Goal: Information Seeking & Learning: Learn about a topic

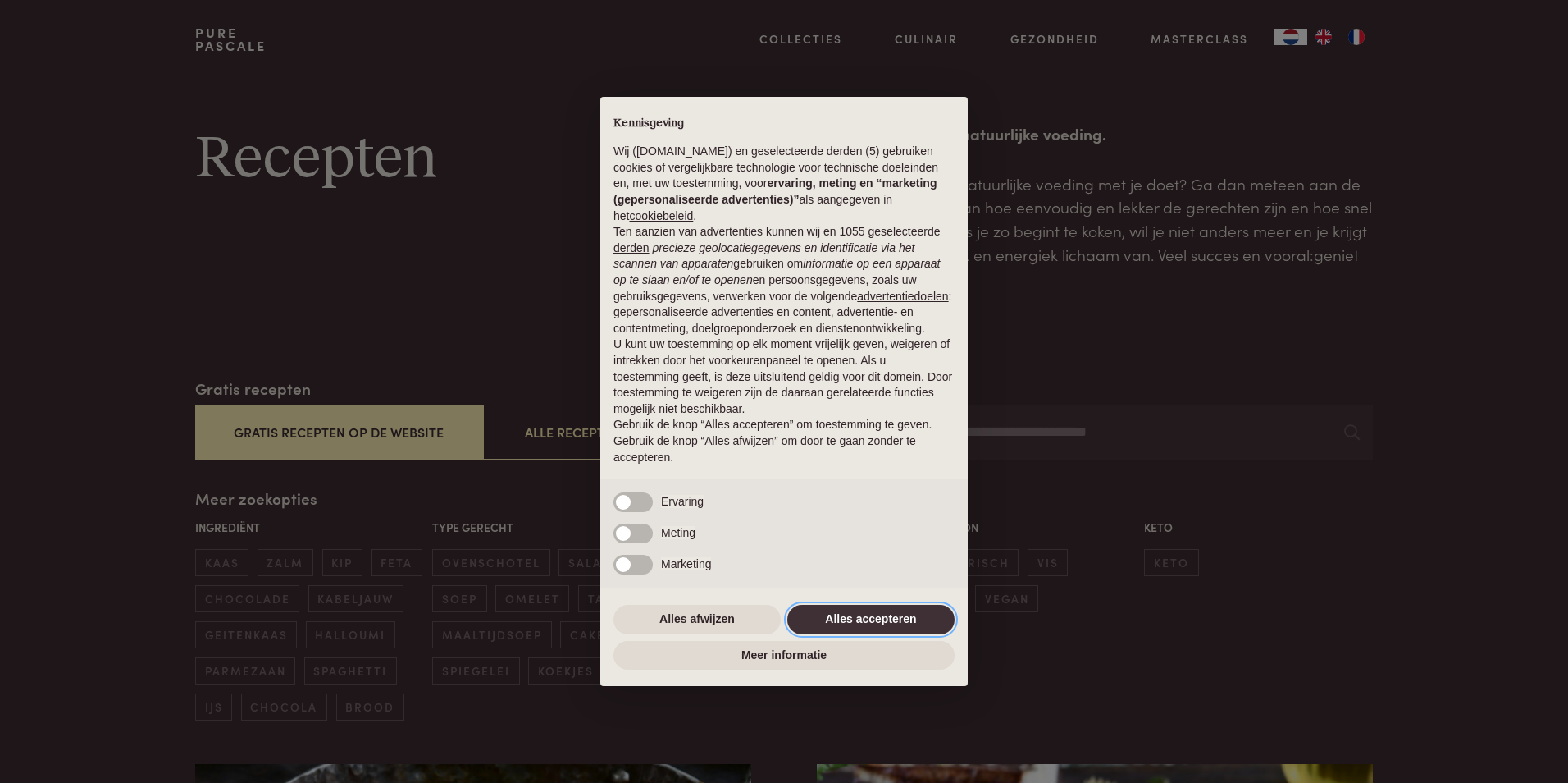
click at [930, 619] on button "Alles accepteren" at bounding box center [871, 619] width 167 height 30
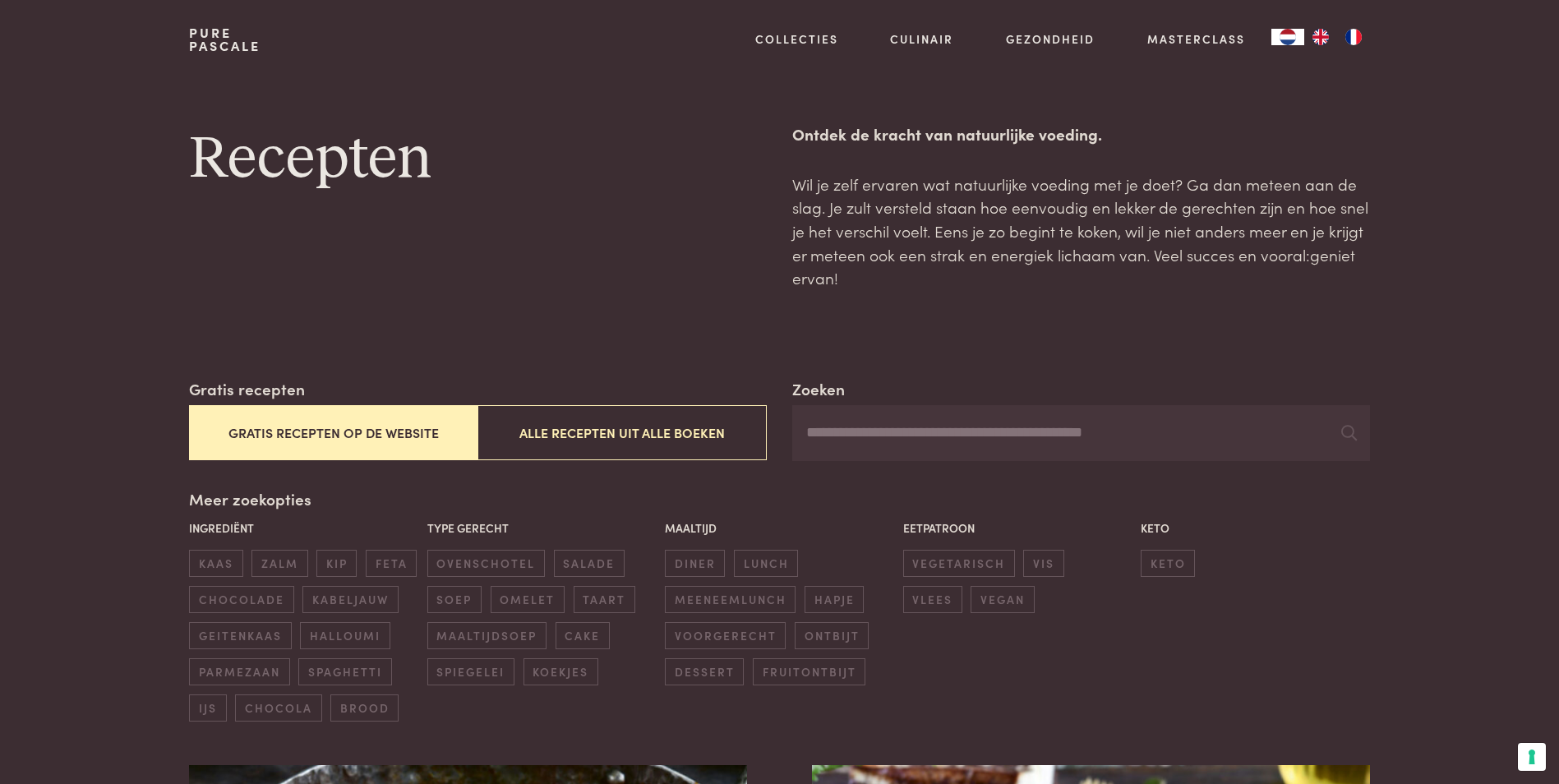
click at [378, 434] on button "Gratis recepten op de website" at bounding box center [332, 432] width 288 height 55
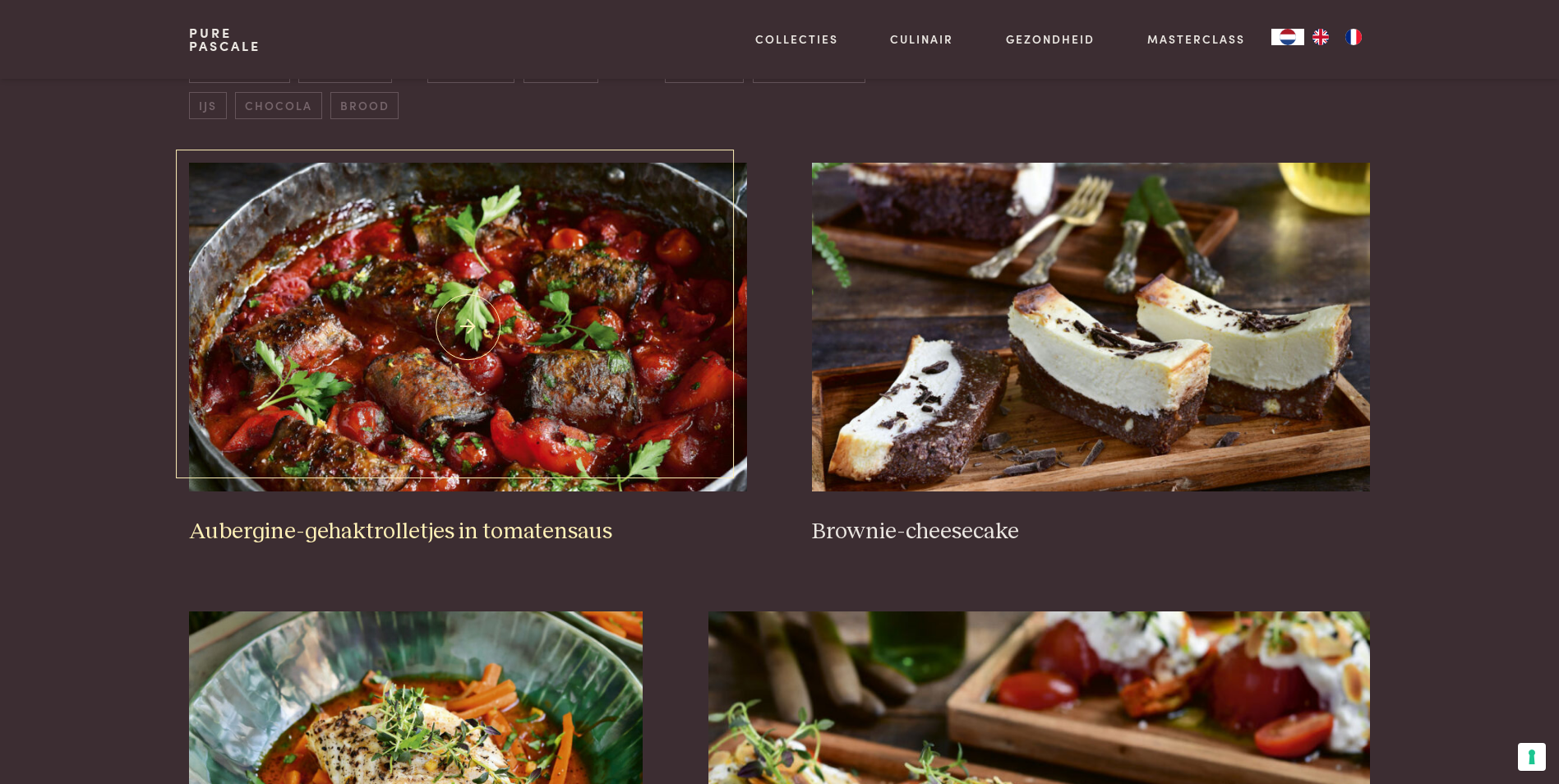
scroll to position [624, 0]
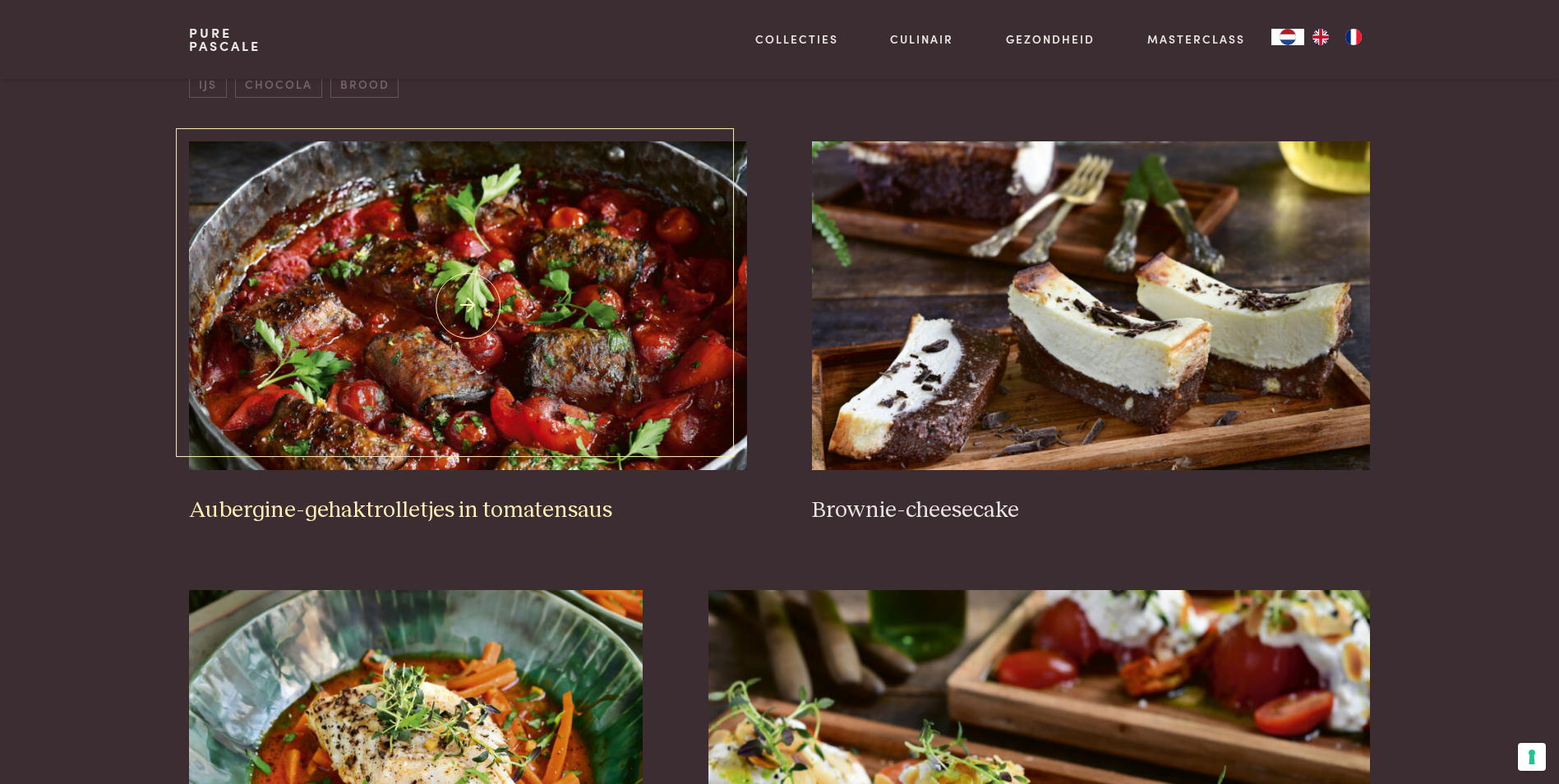
click at [488, 350] on img at bounding box center [467, 305] width 557 height 328
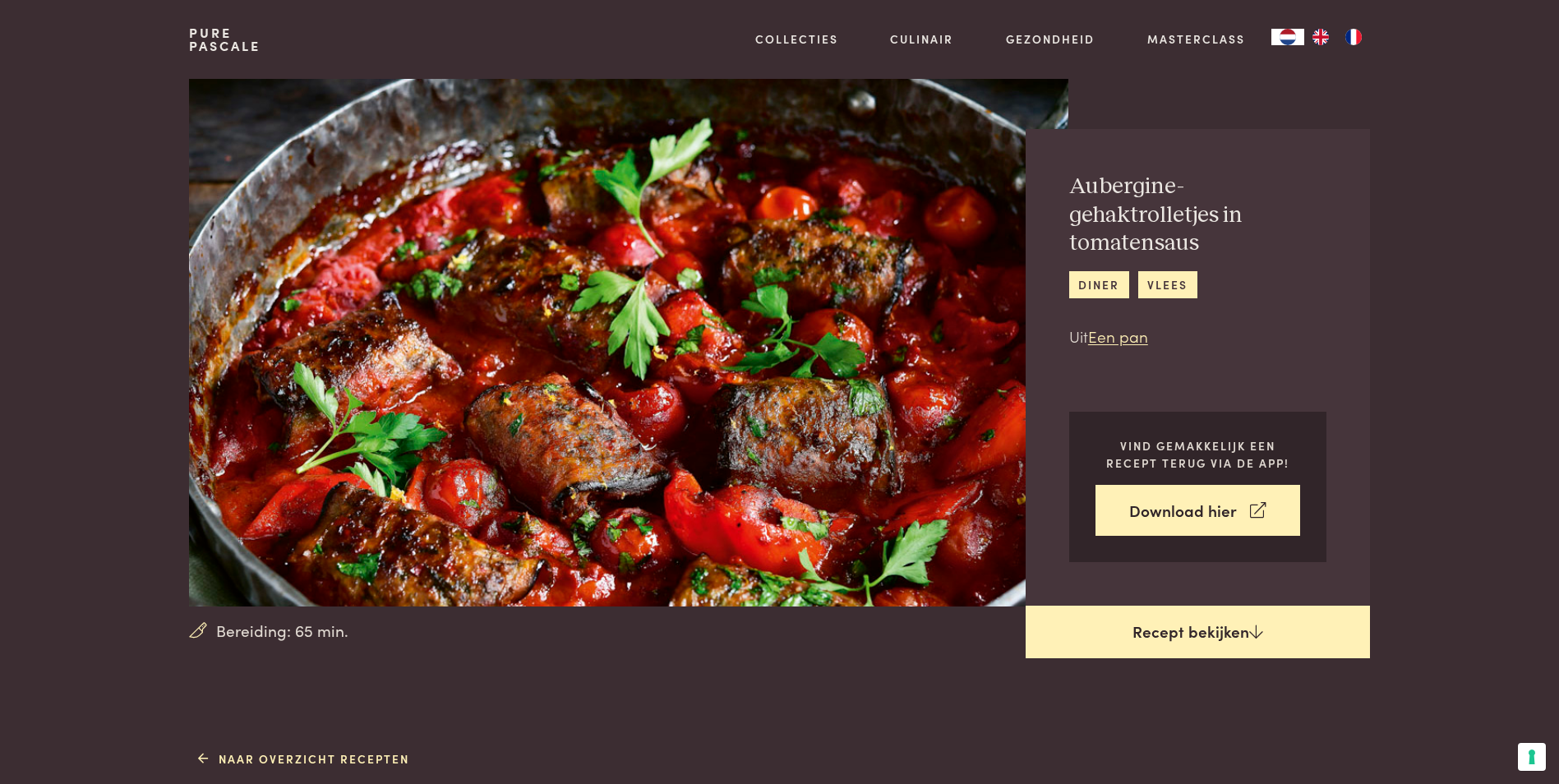
click at [1212, 634] on link "Recept bekijken" at bounding box center [1198, 632] width 344 height 53
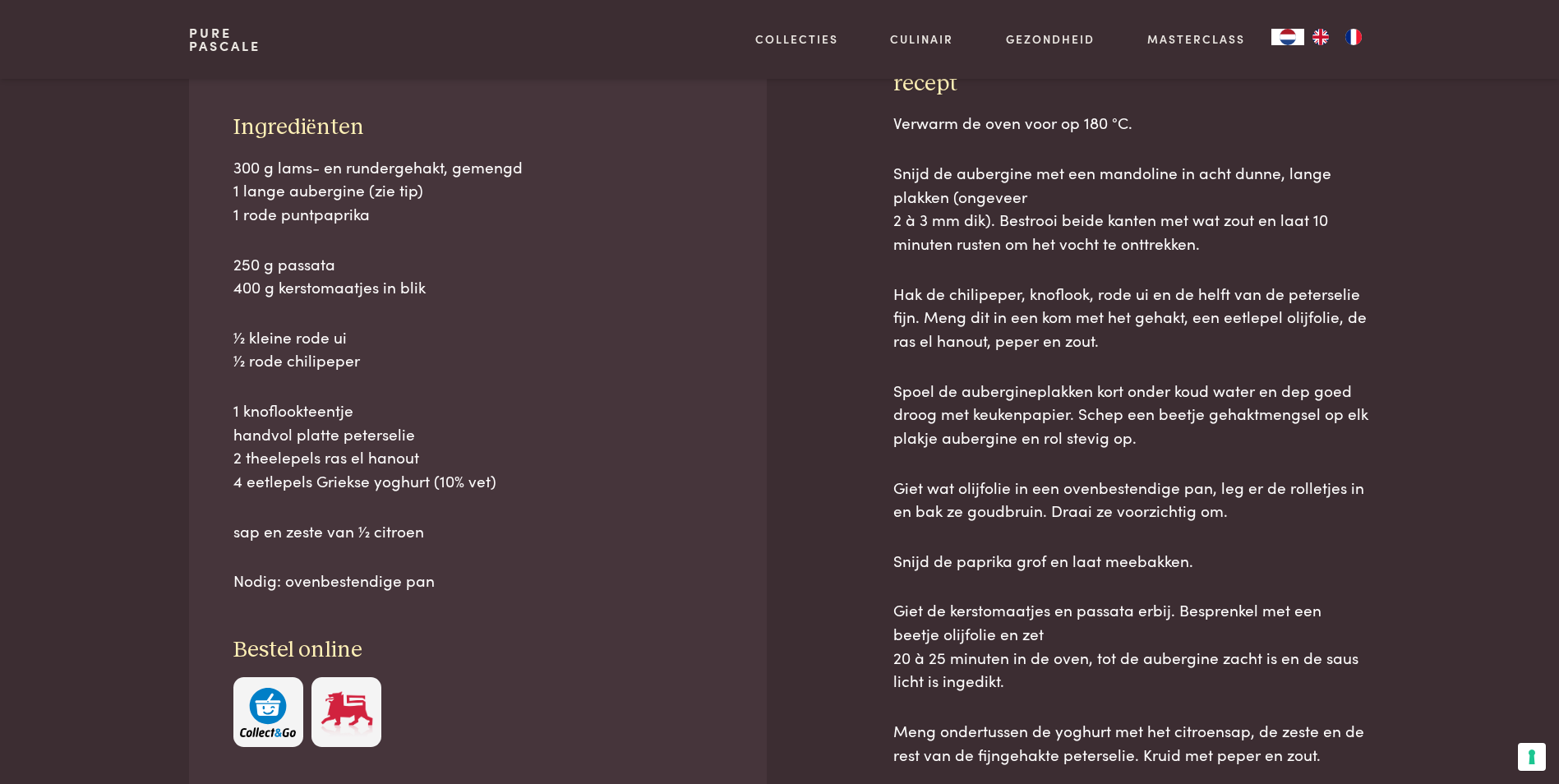
scroll to position [745, 0]
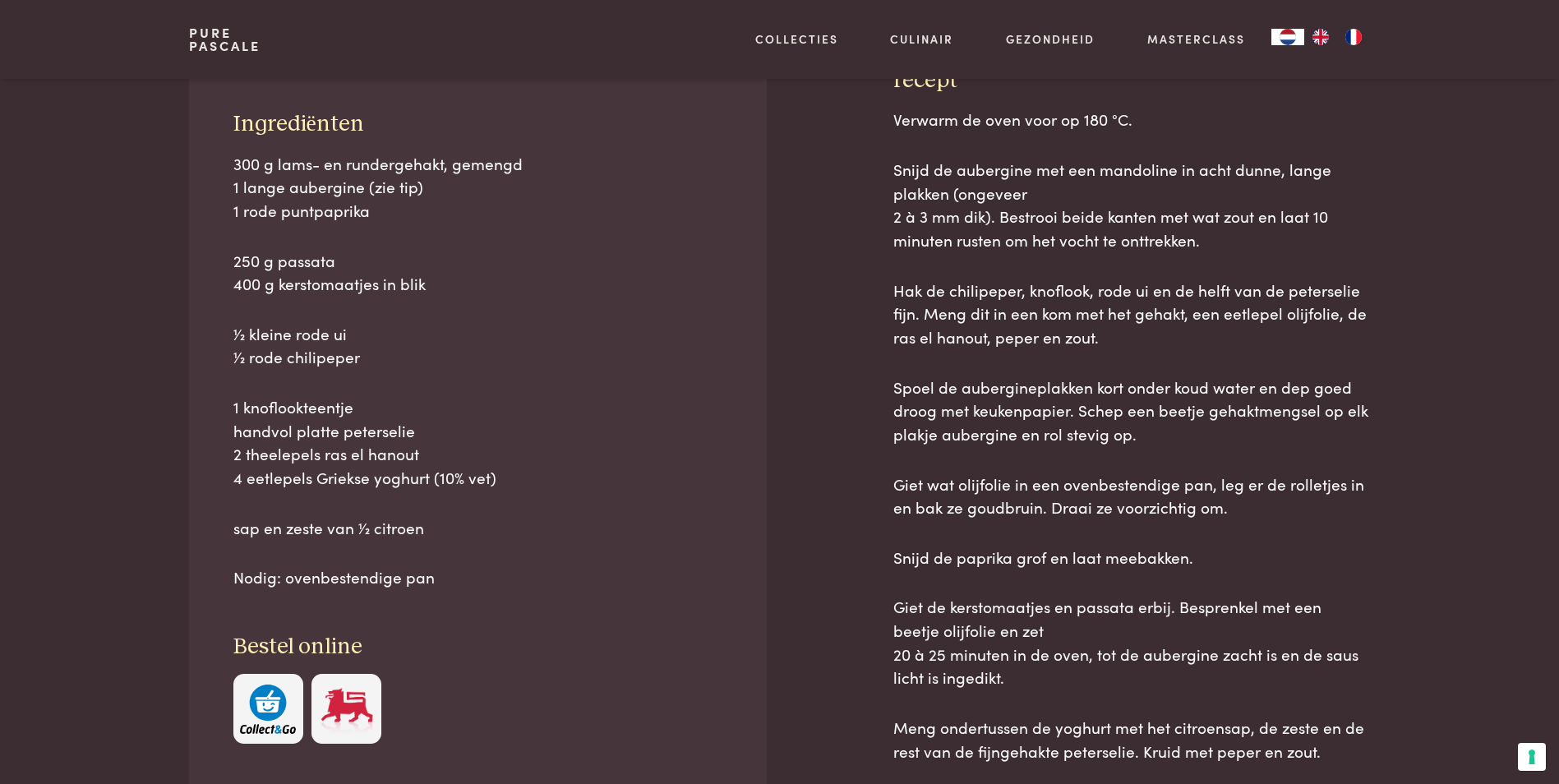
click at [278, 713] on img "button" at bounding box center [268, 710] width 56 height 50
click at [519, 261] on p "250 g passata 400 g kerstomaatjes in blik" at bounding box center [478, 273] width 489 height 47
click at [271, 719] on img "button" at bounding box center [268, 710] width 56 height 50
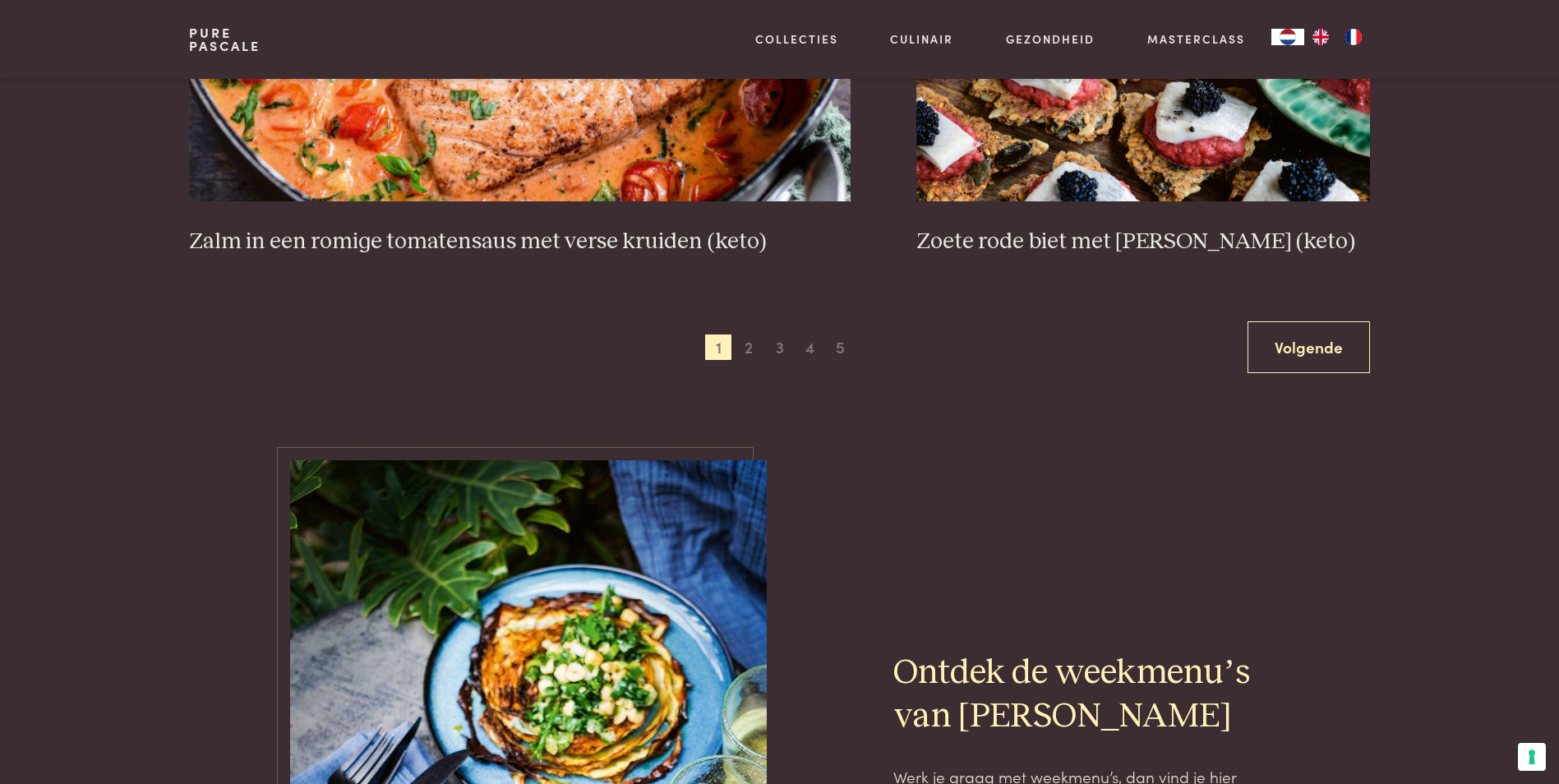
scroll to position [2678, 0]
